Goal: Information Seeking & Learning: Learn about a topic

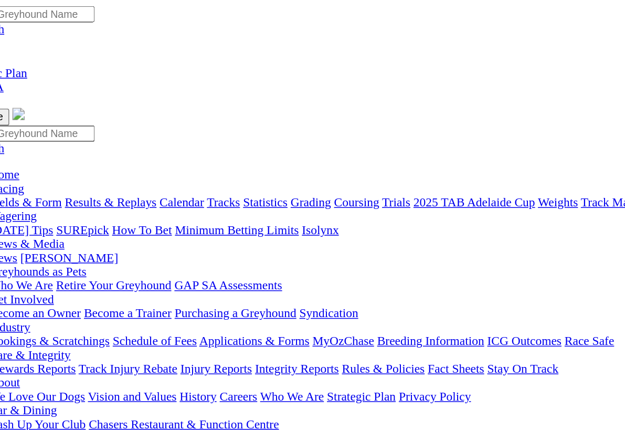
click at [35, 55] on img at bounding box center [19, 59] width 31 height 9
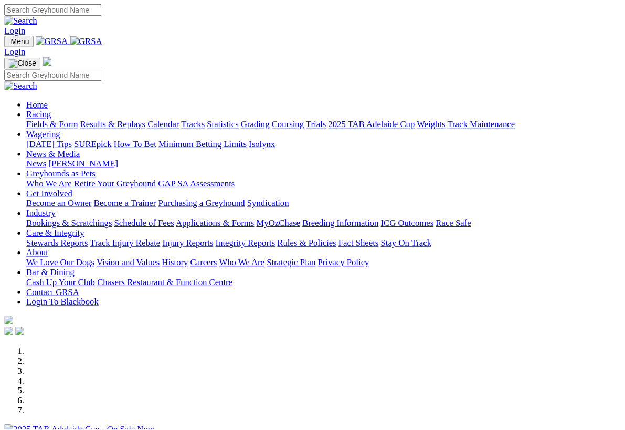
scroll to position [229, 0]
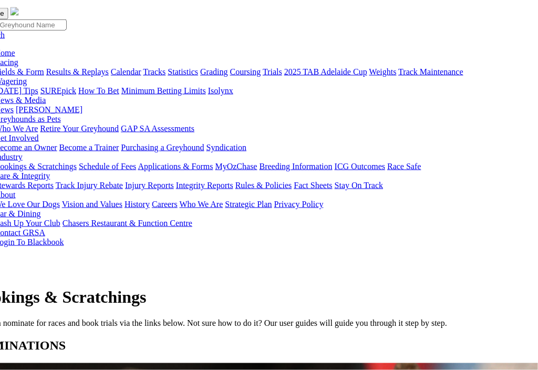
scroll to position [80, 30]
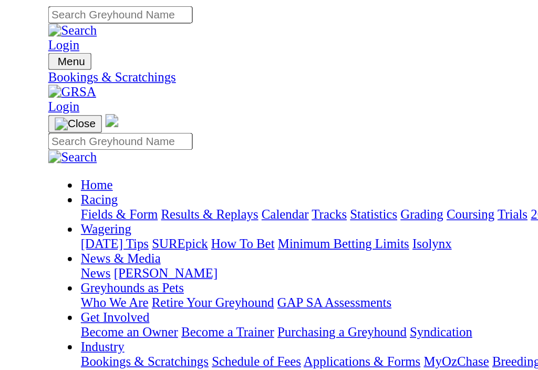
scroll to position [0, 0]
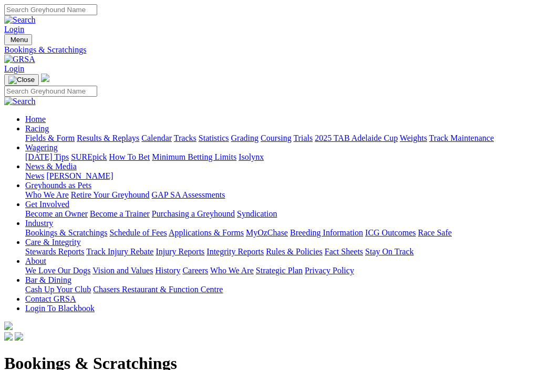
click at [35, 55] on img at bounding box center [19, 59] width 31 height 9
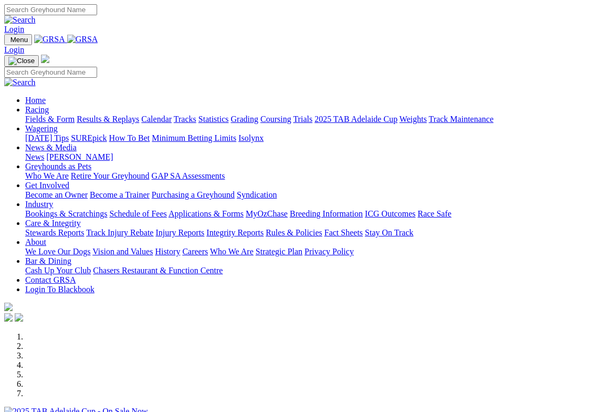
scroll to position [4, 0]
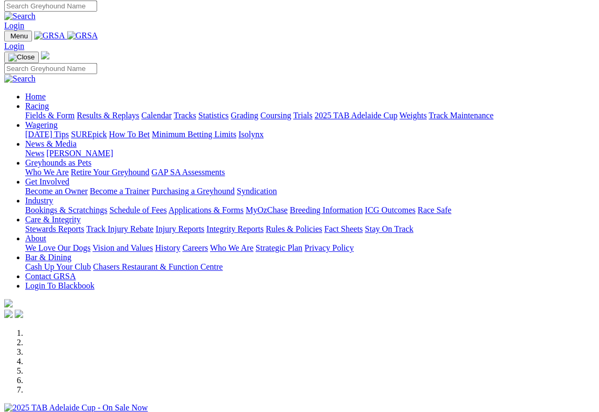
select select "QLD"
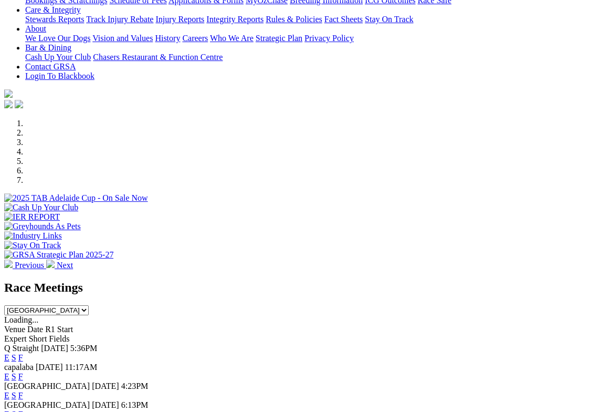
scroll to position [213, 0]
click at [23, 353] on link "F" at bounding box center [20, 357] width 5 height 9
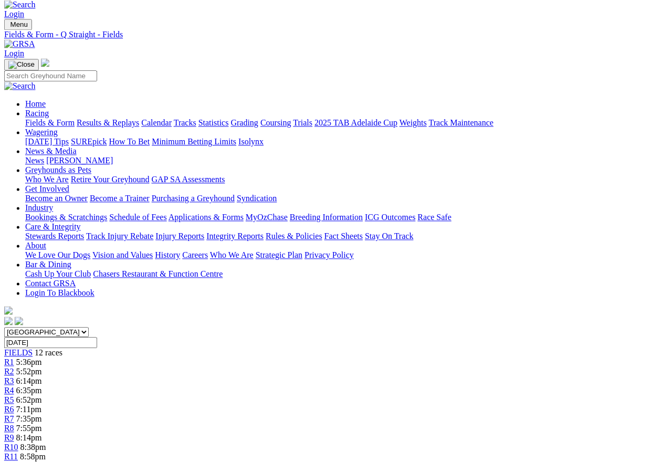
scroll to position [0, 11]
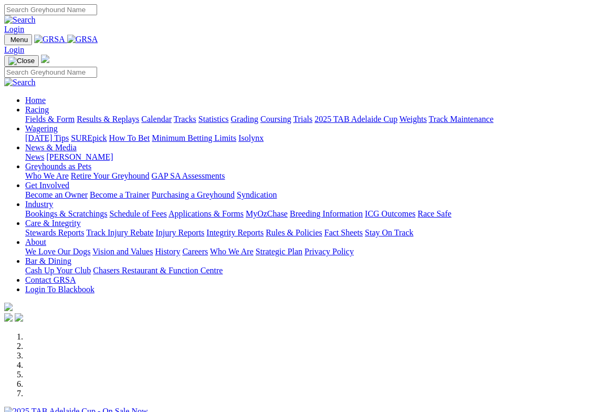
select select "QLD"
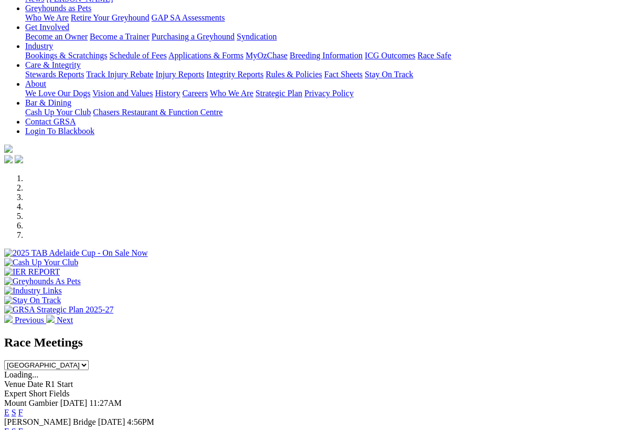
click at [89, 360] on select "South Australia New South Wales Northern Territory Queensland Tasmania Victoria…" at bounding box center [46, 365] width 85 height 10
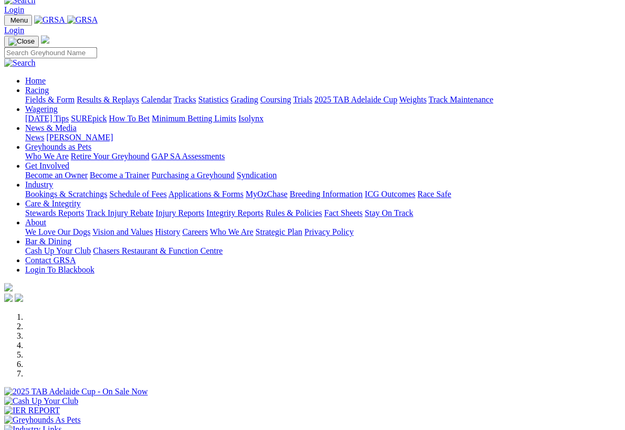
scroll to position [0, 0]
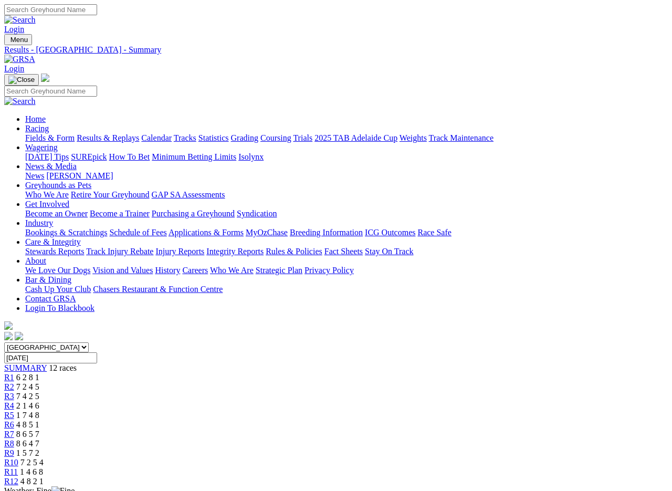
click at [35, 55] on img at bounding box center [19, 59] width 31 height 9
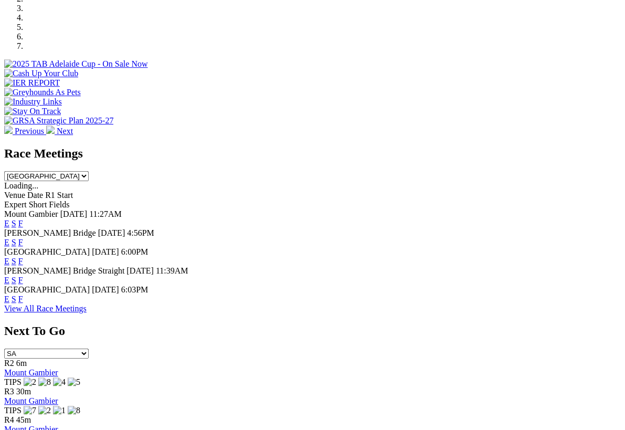
scroll to position [347, 0]
click at [23, 238] on link "F" at bounding box center [20, 242] width 5 height 9
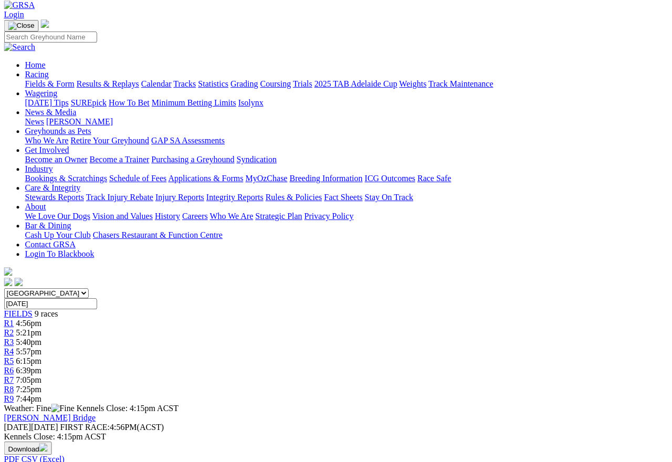
scroll to position [0, 1]
